Goal: Task Accomplishment & Management: Manage account settings

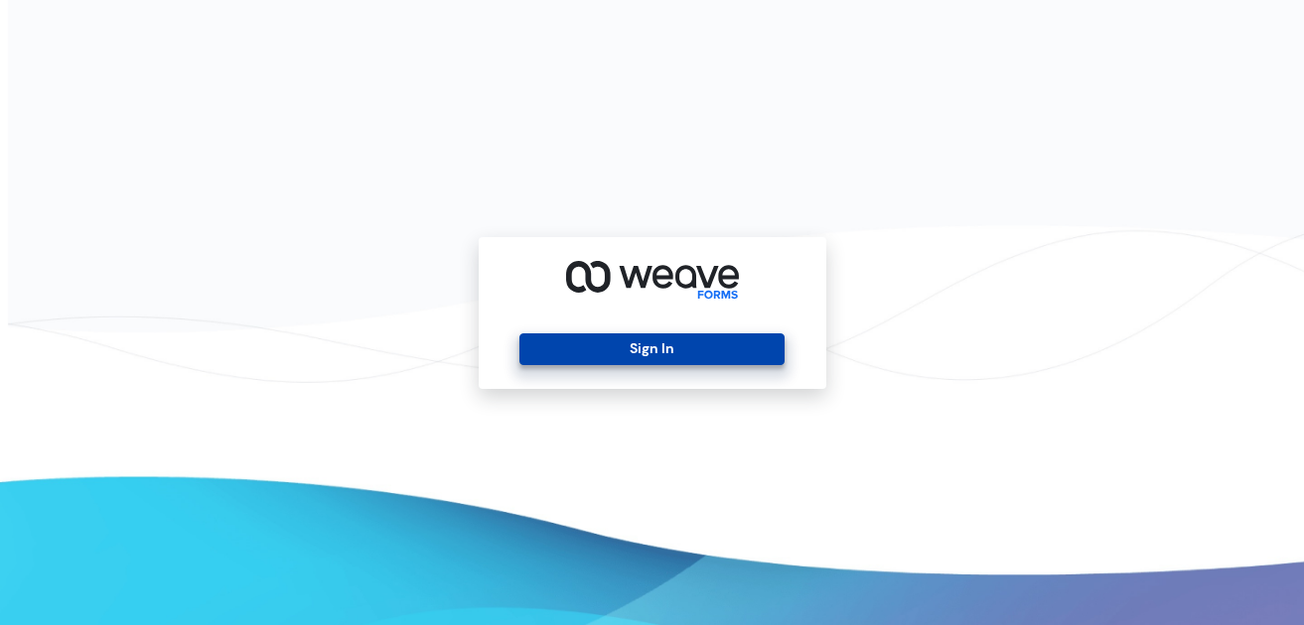
click at [624, 345] on button "Sign In" at bounding box center [651, 350] width 265 height 32
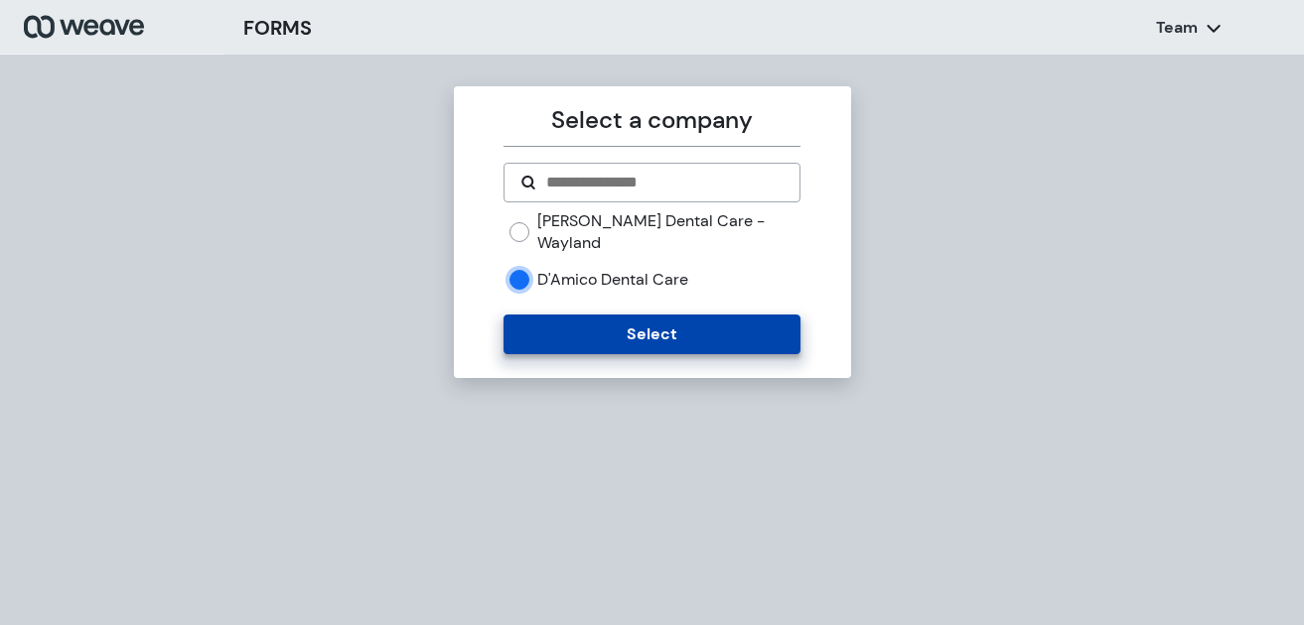
click at [529, 316] on button "Select" at bounding box center [651, 335] width 297 height 40
